Goal: Task Accomplishment & Management: Use online tool/utility

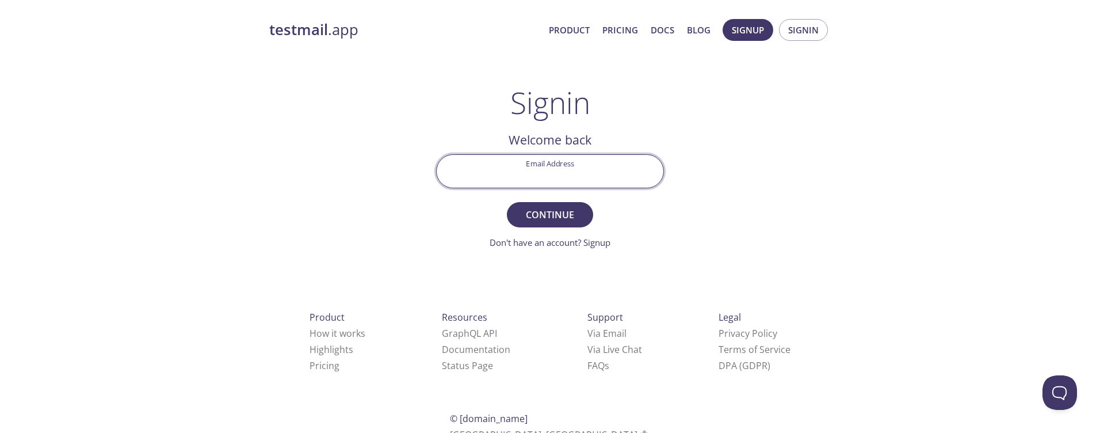
click at [548, 177] on input "Email Address" at bounding box center [550, 171] width 227 height 33
type input "[EMAIL_ADDRESS][DOMAIN_NAME]"
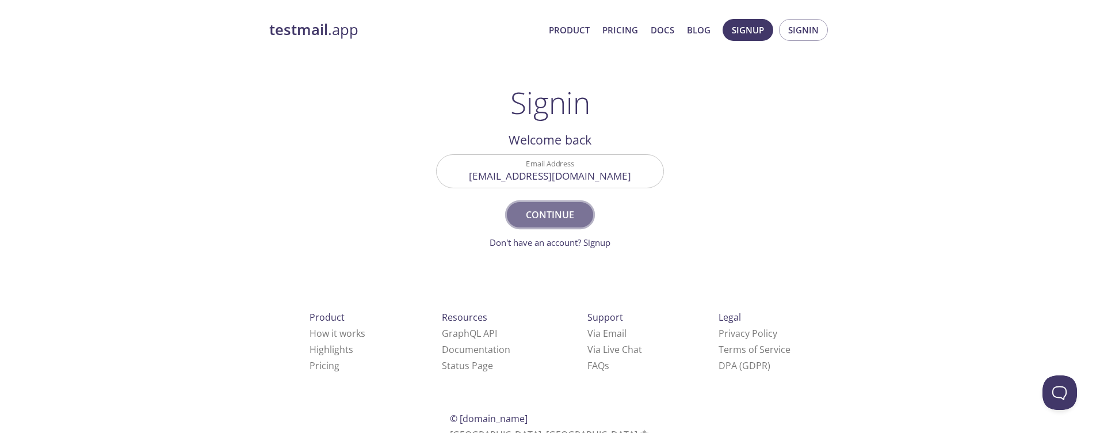
click at [544, 224] on button "Continue" at bounding box center [550, 214] width 86 height 25
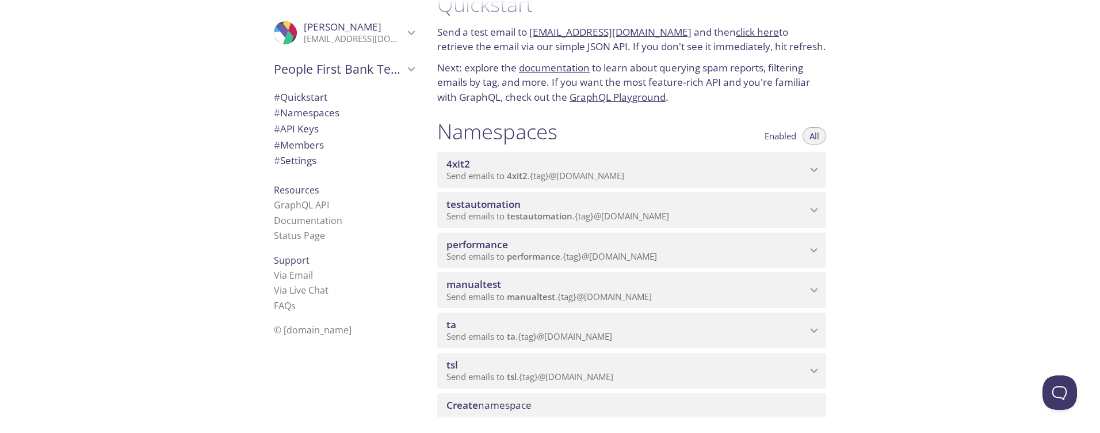
scroll to position [28, 0]
click at [570, 336] on span "Send emails to ta . {tag} @[DOMAIN_NAME]" at bounding box center [529, 336] width 166 height 12
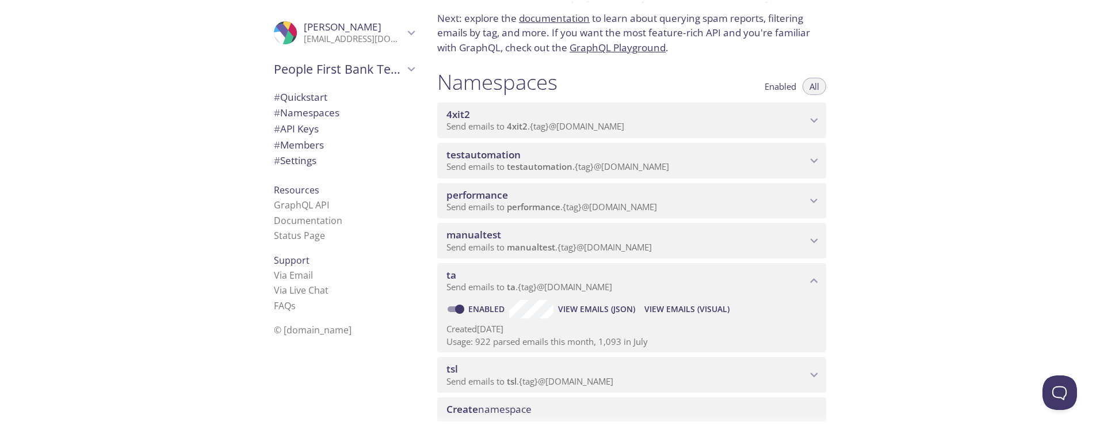
scroll to position [78, 0]
click at [680, 308] on span "View Emails (Visual)" at bounding box center [686, 308] width 85 height 14
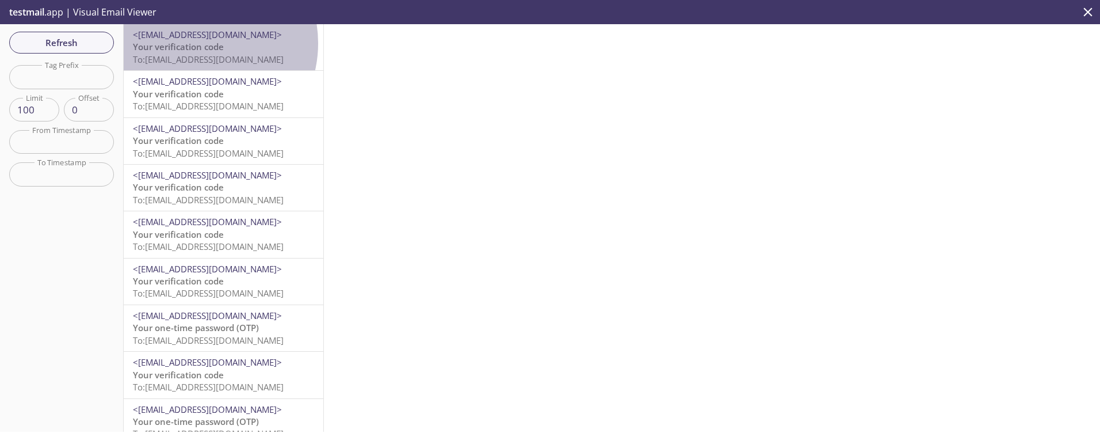
click at [193, 43] on span "Your verification code" at bounding box center [178, 47] width 91 height 12
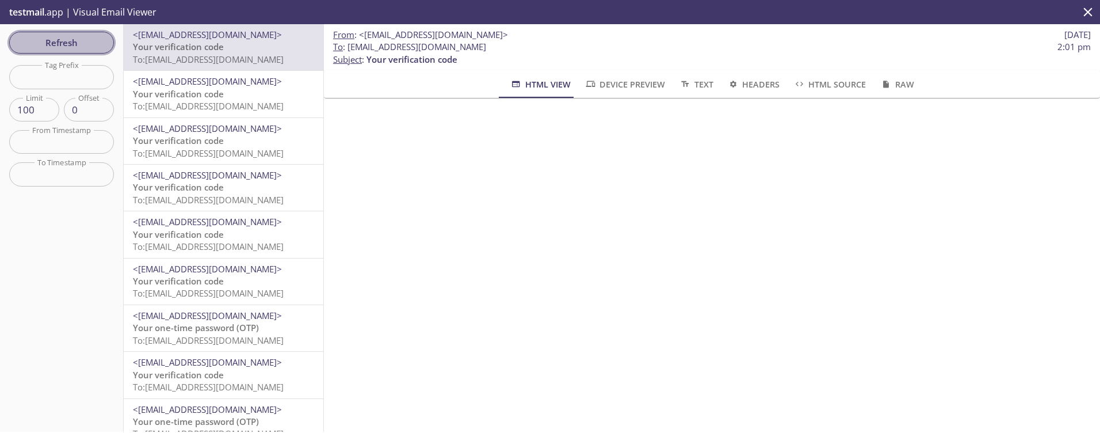
click at [60, 40] on span "Refresh" at bounding box center [61, 42] width 86 height 15
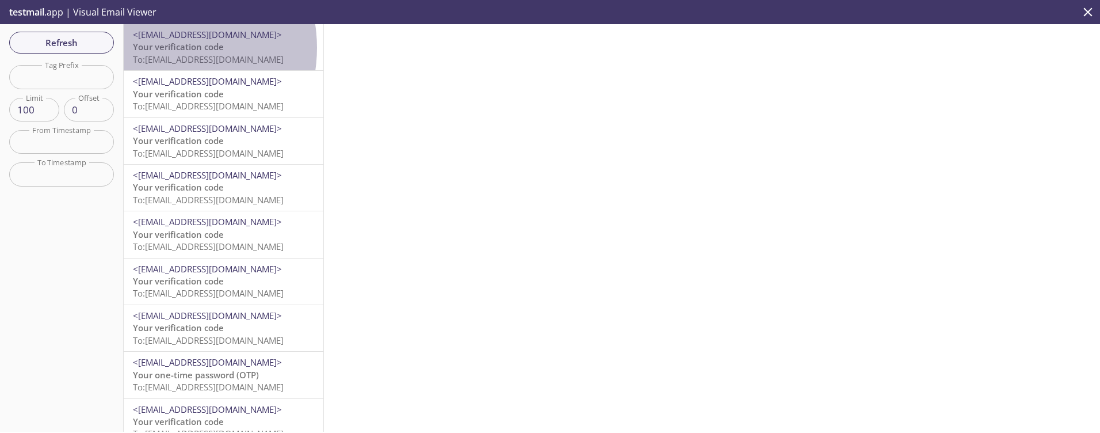
click at [162, 48] on span "Your verification code" at bounding box center [178, 47] width 91 height 12
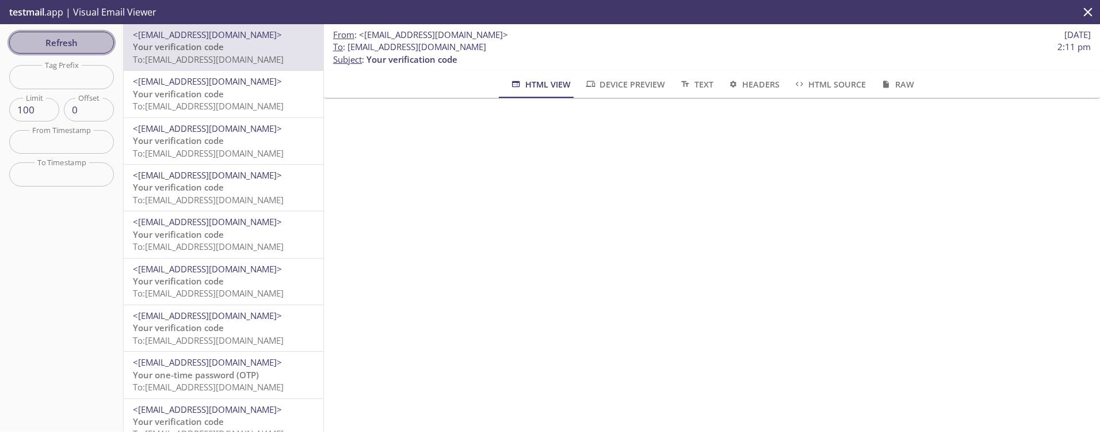
click at [59, 47] on span "Refresh" at bounding box center [61, 42] width 86 height 15
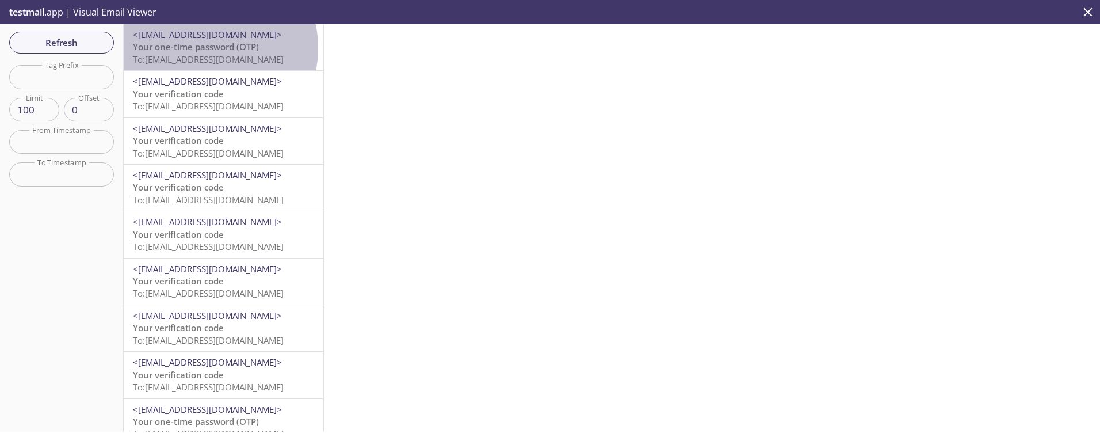
click at [201, 48] on span "Your one-time password (OTP)" at bounding box center [196, 47] width 126 height 12
